Goal: Task Accomplishment & Management: Manage account settings

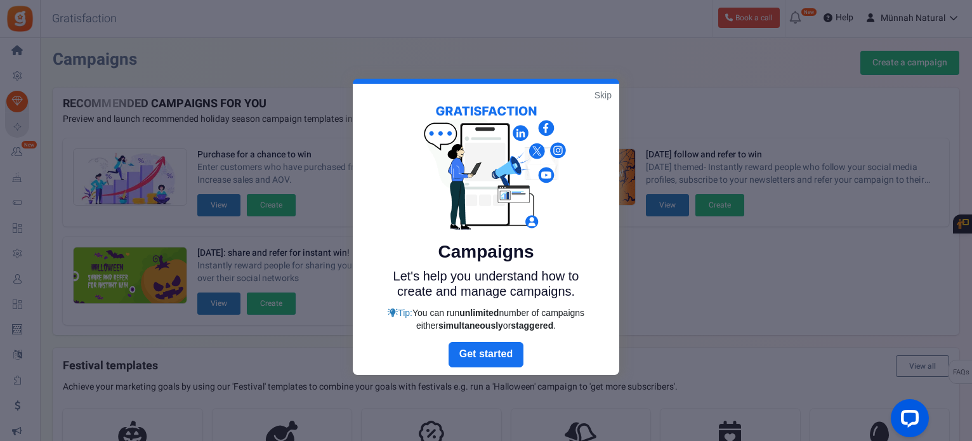
click at [609, 94] on link "Skip" at bounding box center [603, 95] width 17 height 13
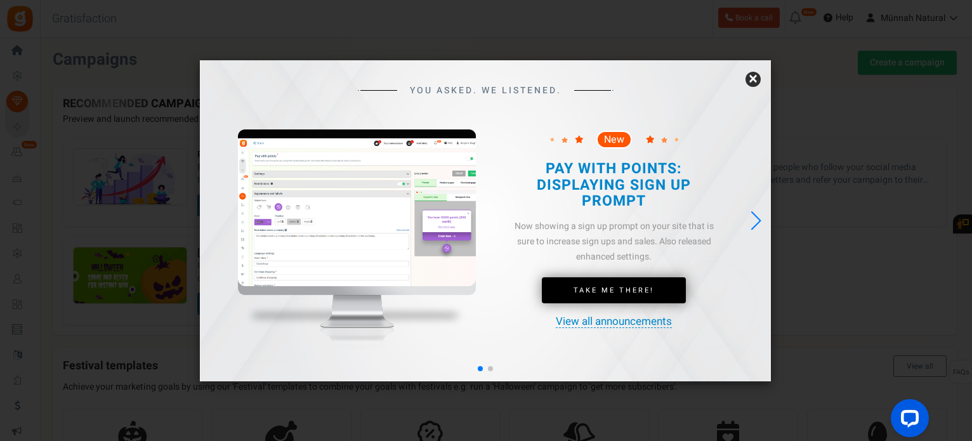
click at [753, 81] on link "×" at bounding box center [753, 79] width 15 height 15
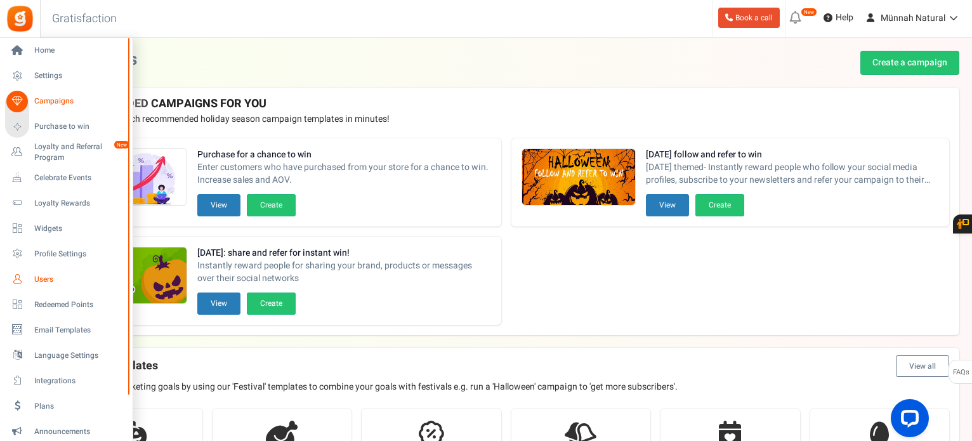
click at [41, 281] on span "Users" at bounding box center [78, 279] width 89 height 11
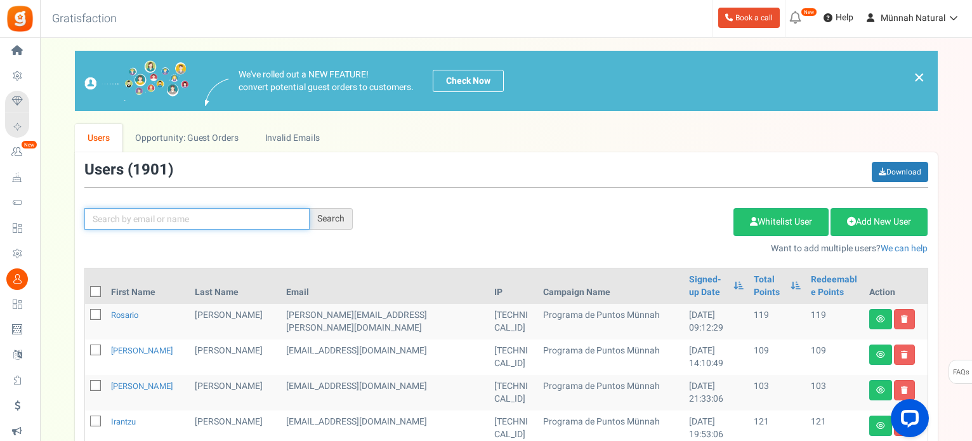
click at [155, 218] on input "text" at bounding box center [196, 219] width 225 height 22
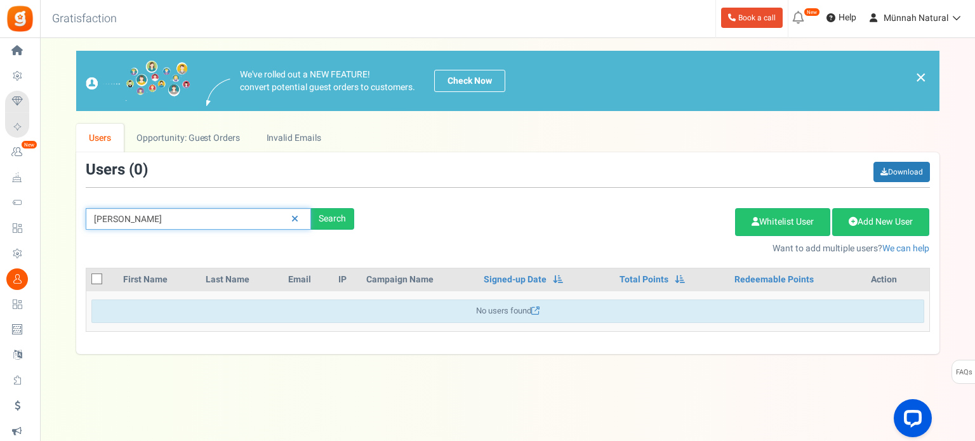
drag, startPoint x: 139, startPoint y: 223, endPoint x: 121, endPoint y: 224, distance: 18.4
click at [133, 222] on input "[PERSON_NAME]" at bounding box center [198, 219] width 225 height 22
click at [105, 221] on input "[PERSON_NAME]" at bounding box center [198, 219] width 225 height 22
type input "[PERSON_NAME]"
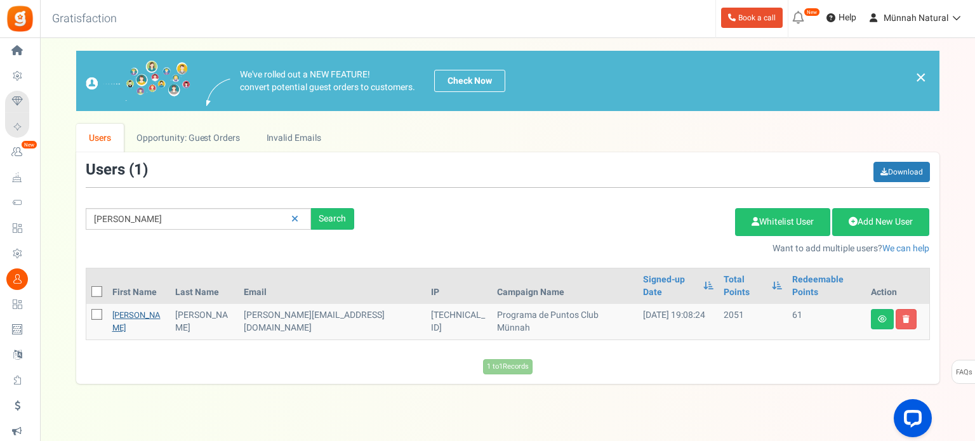
click at [119, 309] on link "[PERSON_NAME]" at bounding box center [136, 321] width 48 height 25
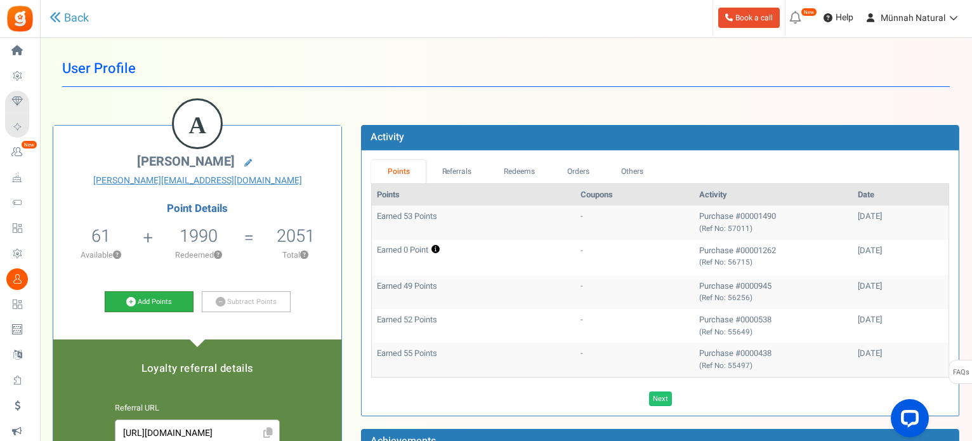
click at [129, 301] on icon at bounding box center [131, 302] width 10 height 10
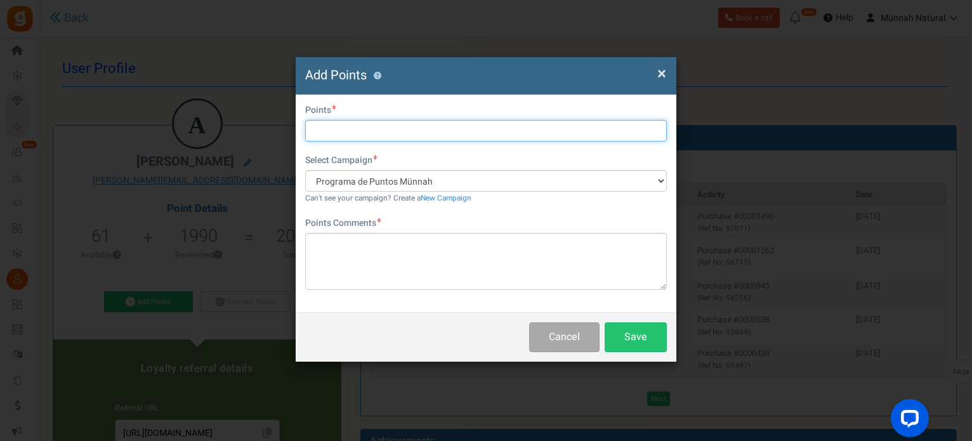
click at [335, 129] on input "text" at bounding box center [486, 131] width 362 height 22
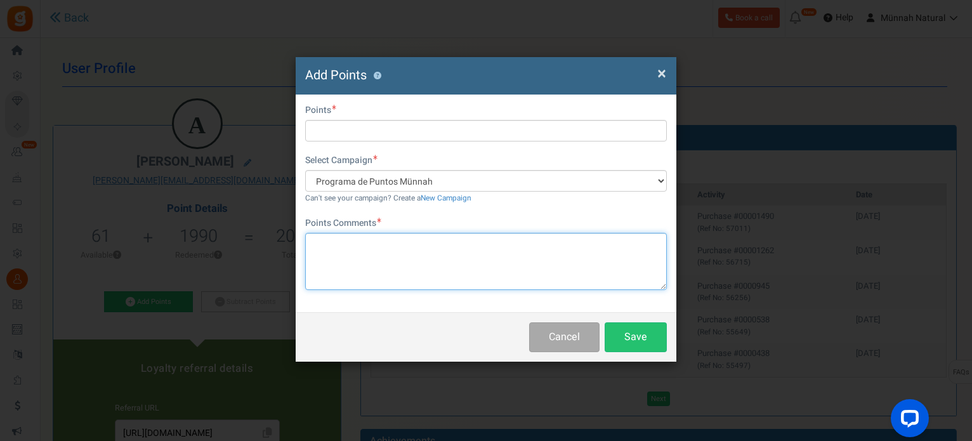
click at [353, 256] on textarea at bounding box center [486, 261] width 362 height 57
type textarea "p"
click at [542, 246] on textarea "Programa de retorno de envases (11 envases: 20 puntos (-8 envases-" at bounding box center [486, 261] width 362 height 57
type textarea "Programa de retorno de envases (11 envases: 20 puntos -8 envases- + 9 puntos -3…"
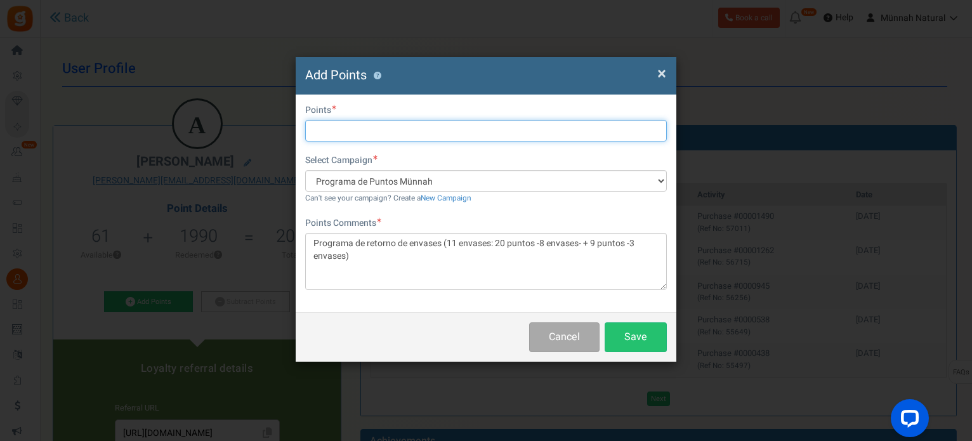
click at [350, 126] on input "text" at bounding box center [486, 131] width 362 height 22
type input "9"
type input "29"
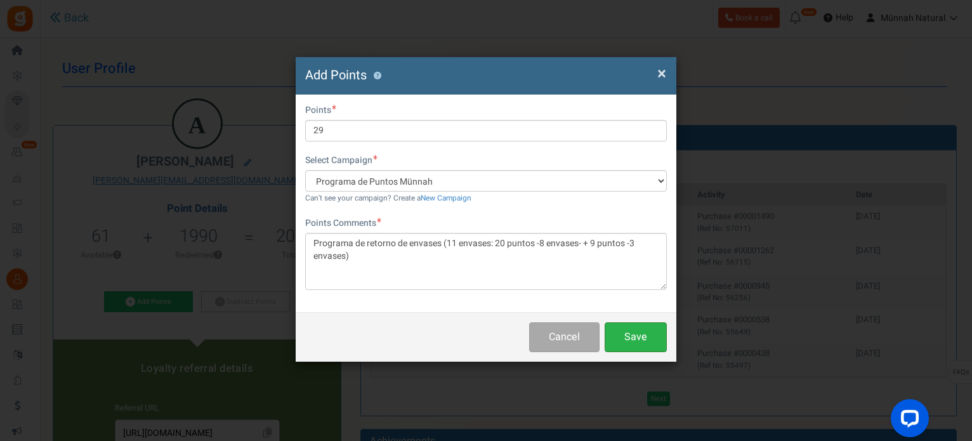
click at [629, 346] on button "Save" at bounding box center [636, 337] width 62 height 30
